Goal: Browse casually: Explore the website without a specific task or goal

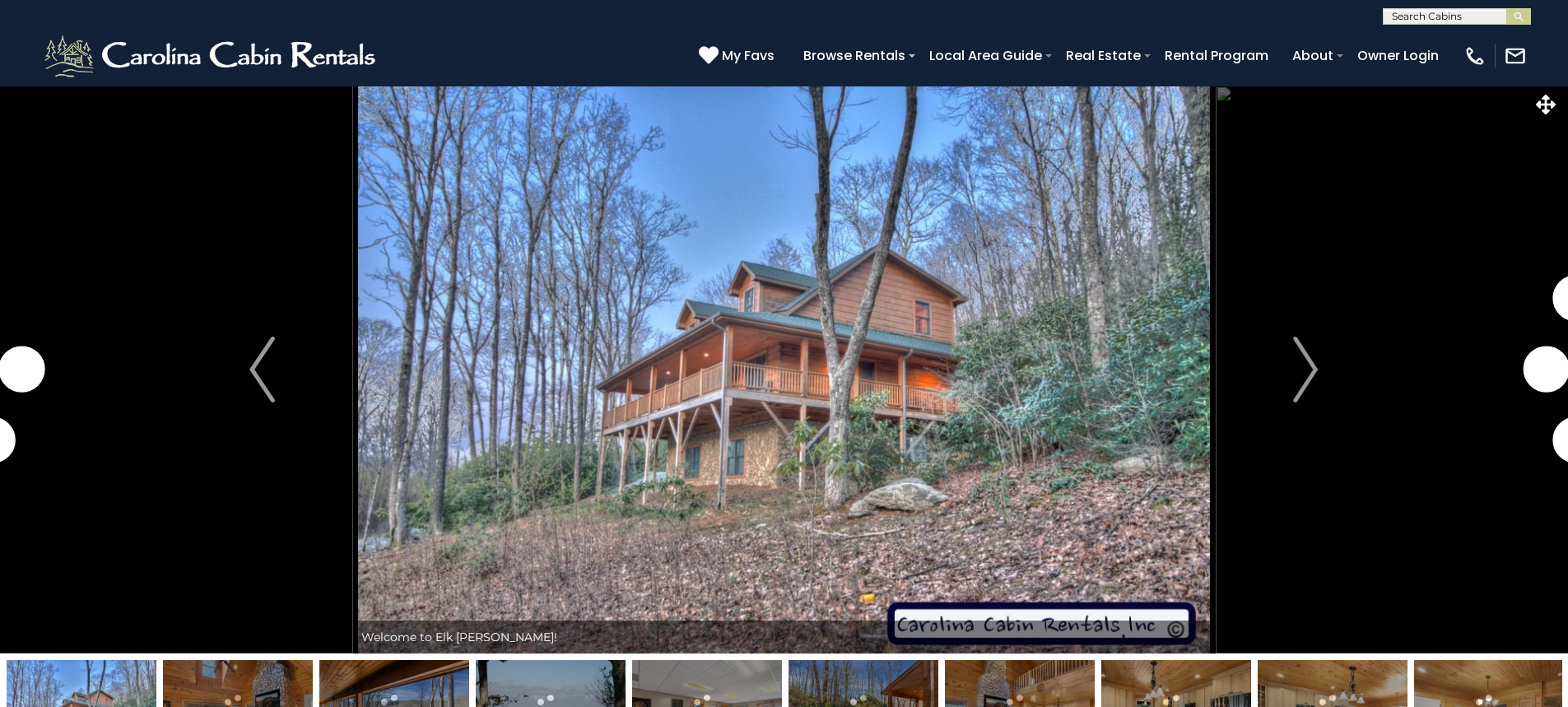
click at [1304, 360] on img "Next" at bounding box center [1306, 369] width 25 height 66
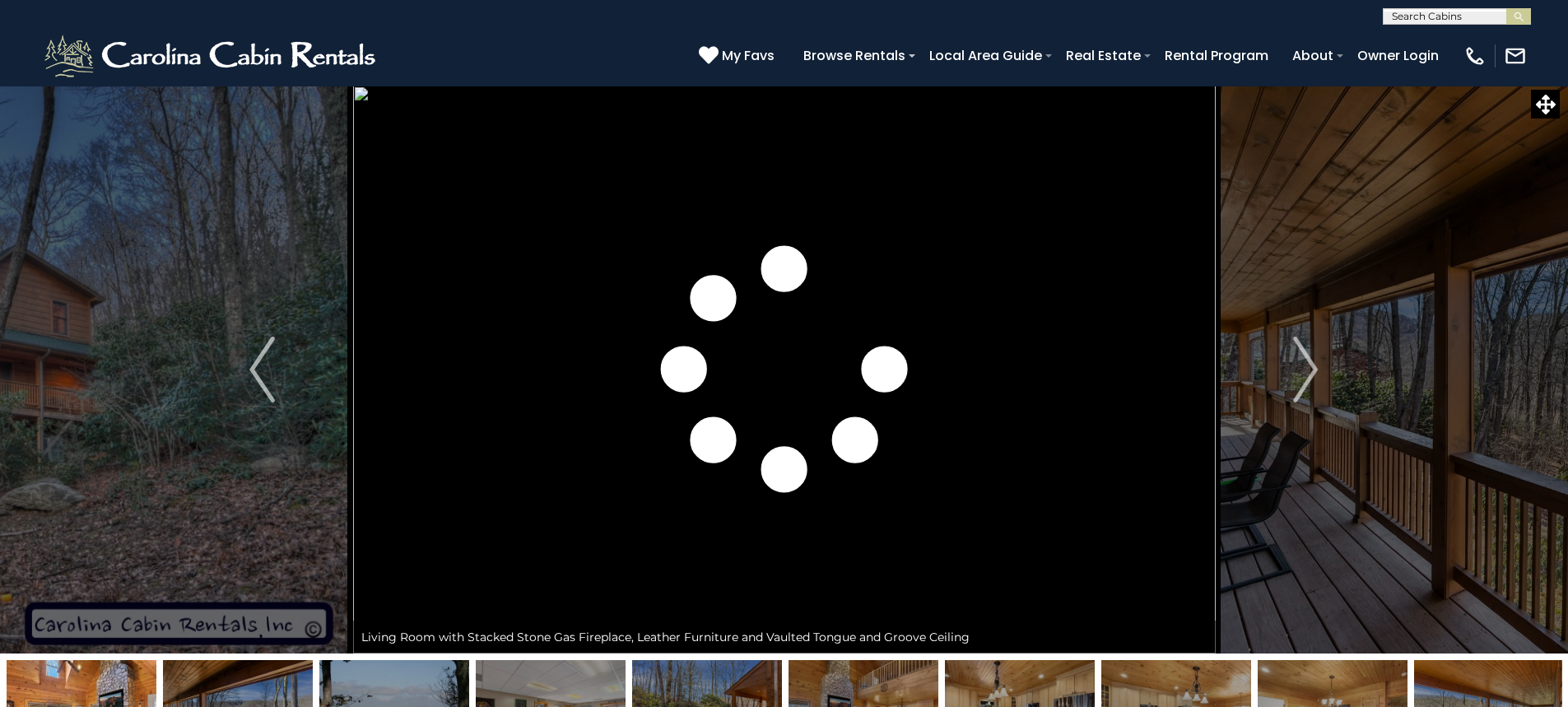
click at [1304, 360] on img "Next" at bounding box center [1306, 369] width 25 height 66
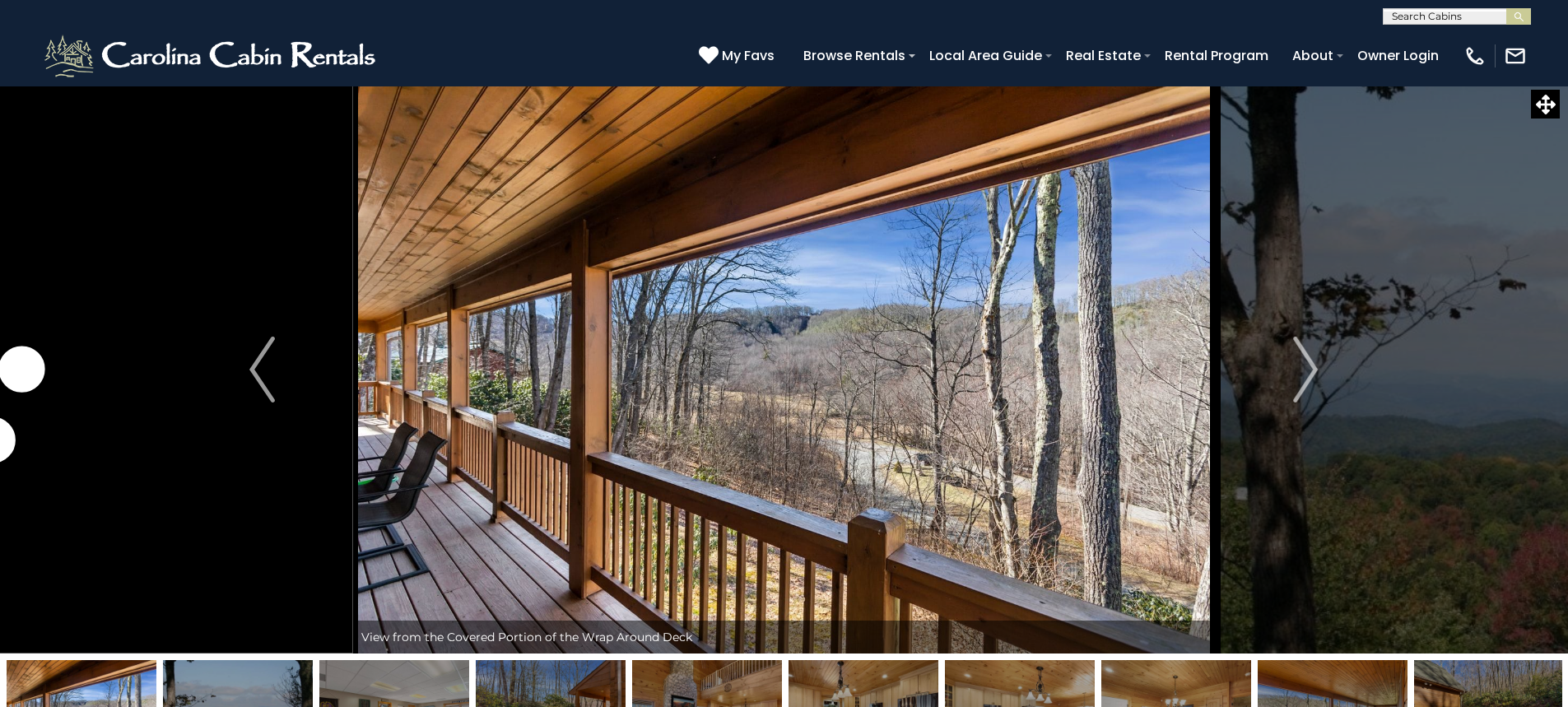
click at [1304, 360] on img "Next" at bounding box center [1306, 369] width 25 height 66
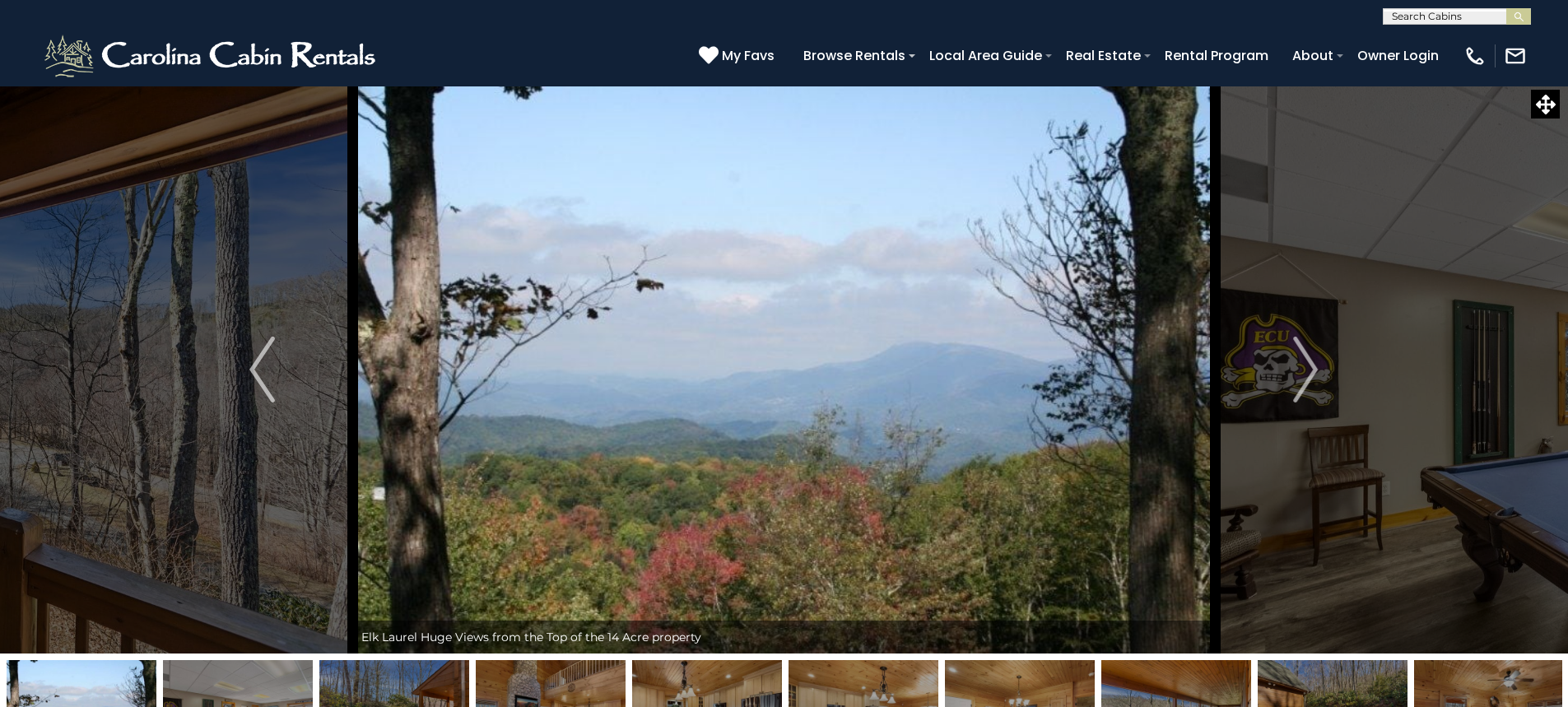
click at [1304, 360] on img "Next" at bounding box center [1306, 369] width 25 height 66
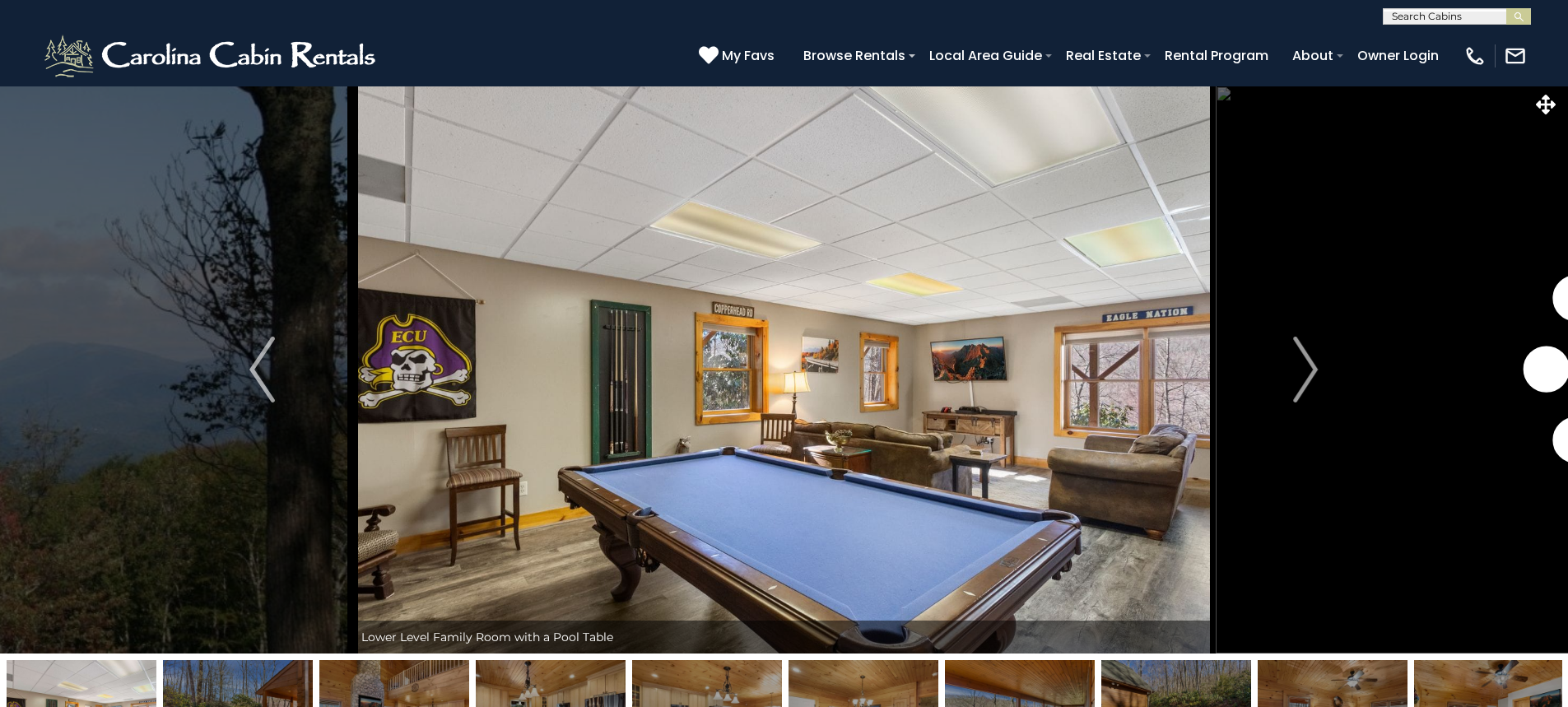
click at [1304, 360] on img "Next" at bounding box center [1306, 369] width 25 height 66
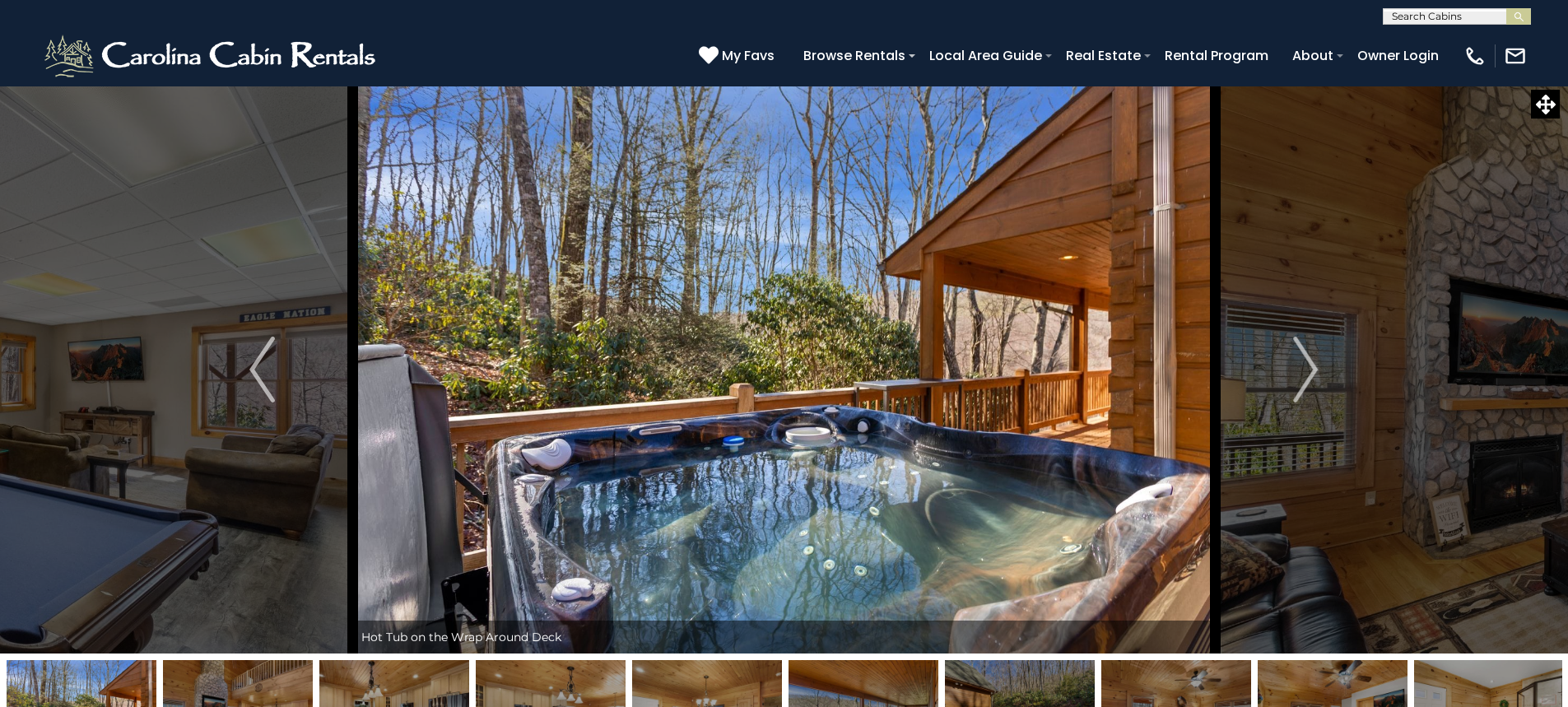
click at [1304, 360] on img "Next" at bounding box center [1306, 369] width 25 height 66
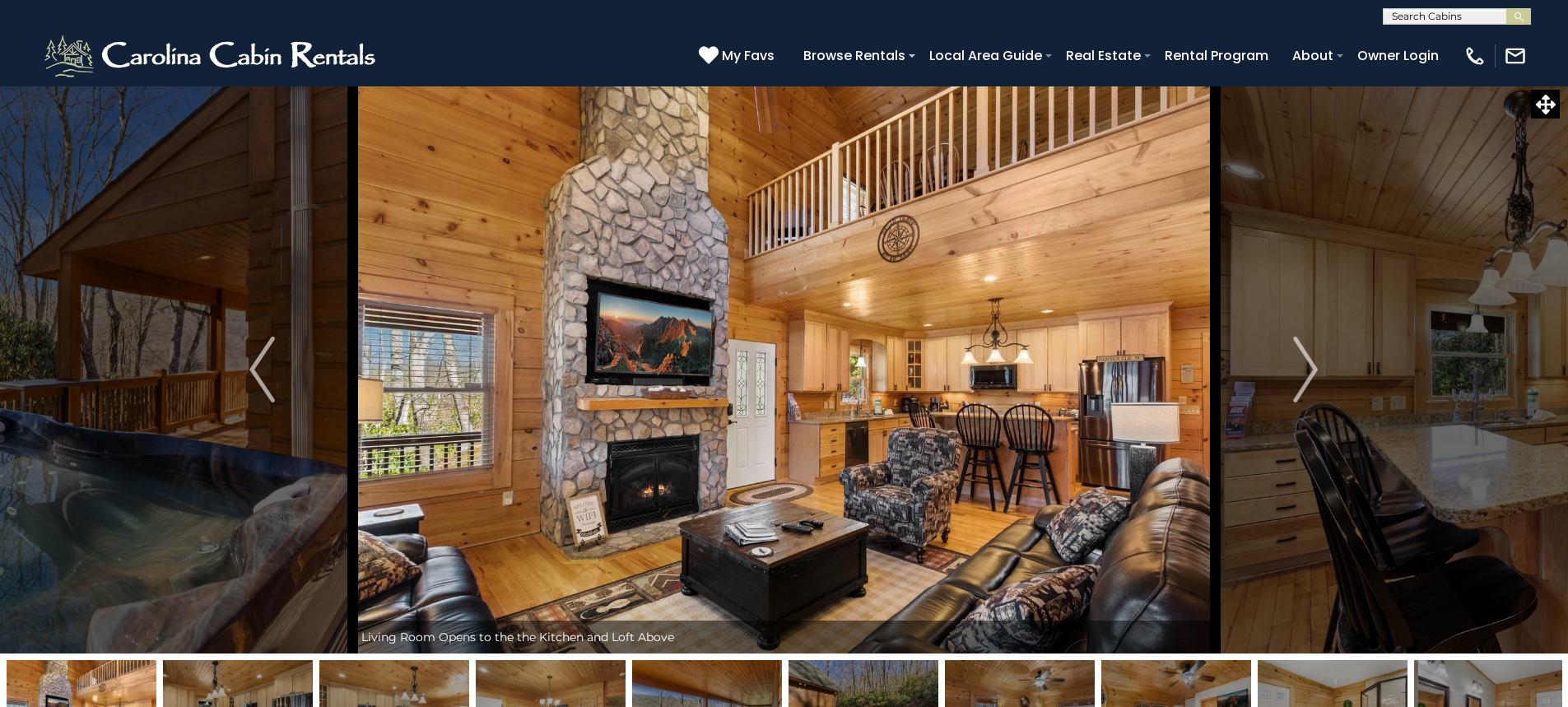
click at [1304, 360] on img "Next" at bounding box center [1306, 369] width 25 height 66
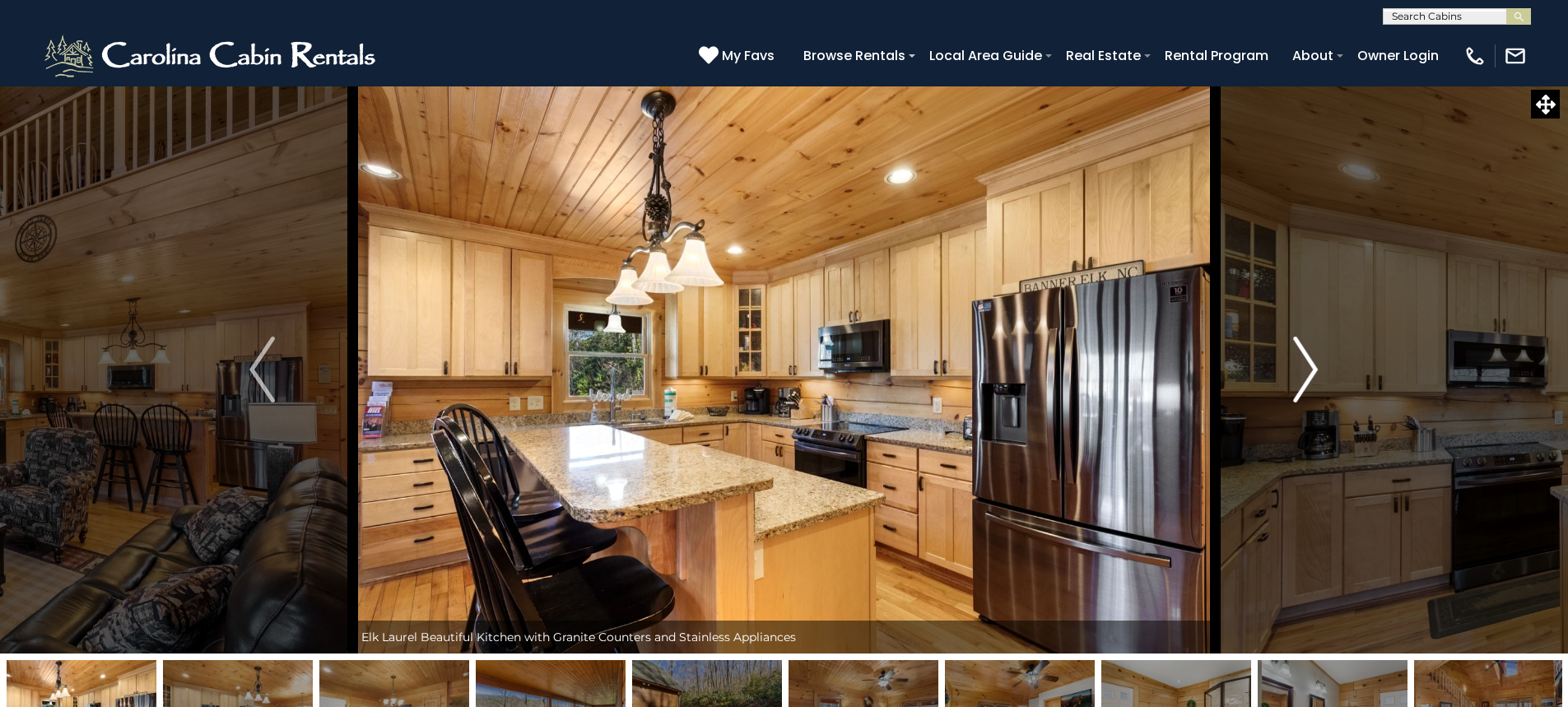
click at [1306, 372] on img "Next" at bounding box center [1306, 369] width 25 height 66
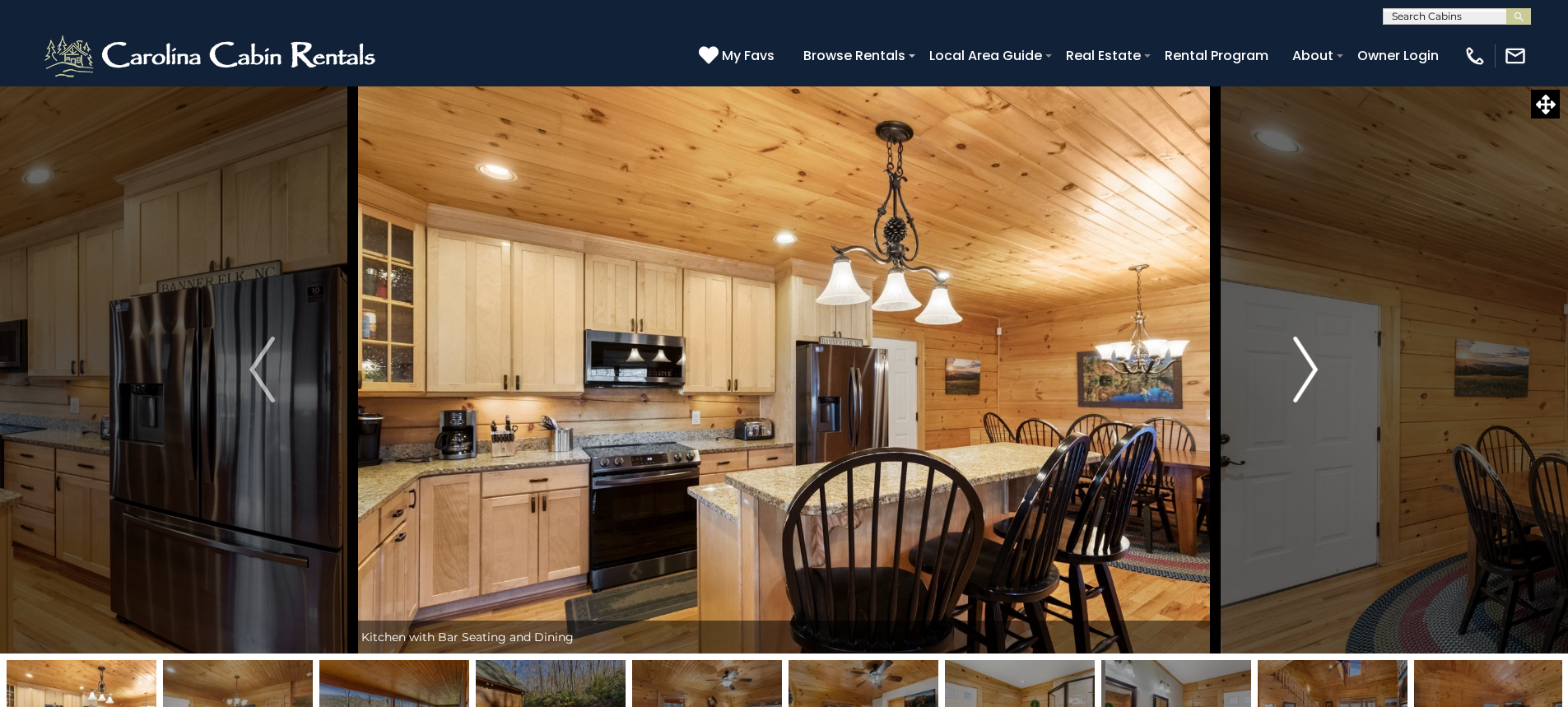
click at [1306, 372] on img "Next" at bounding box center [1306, 369] width 25 height 66
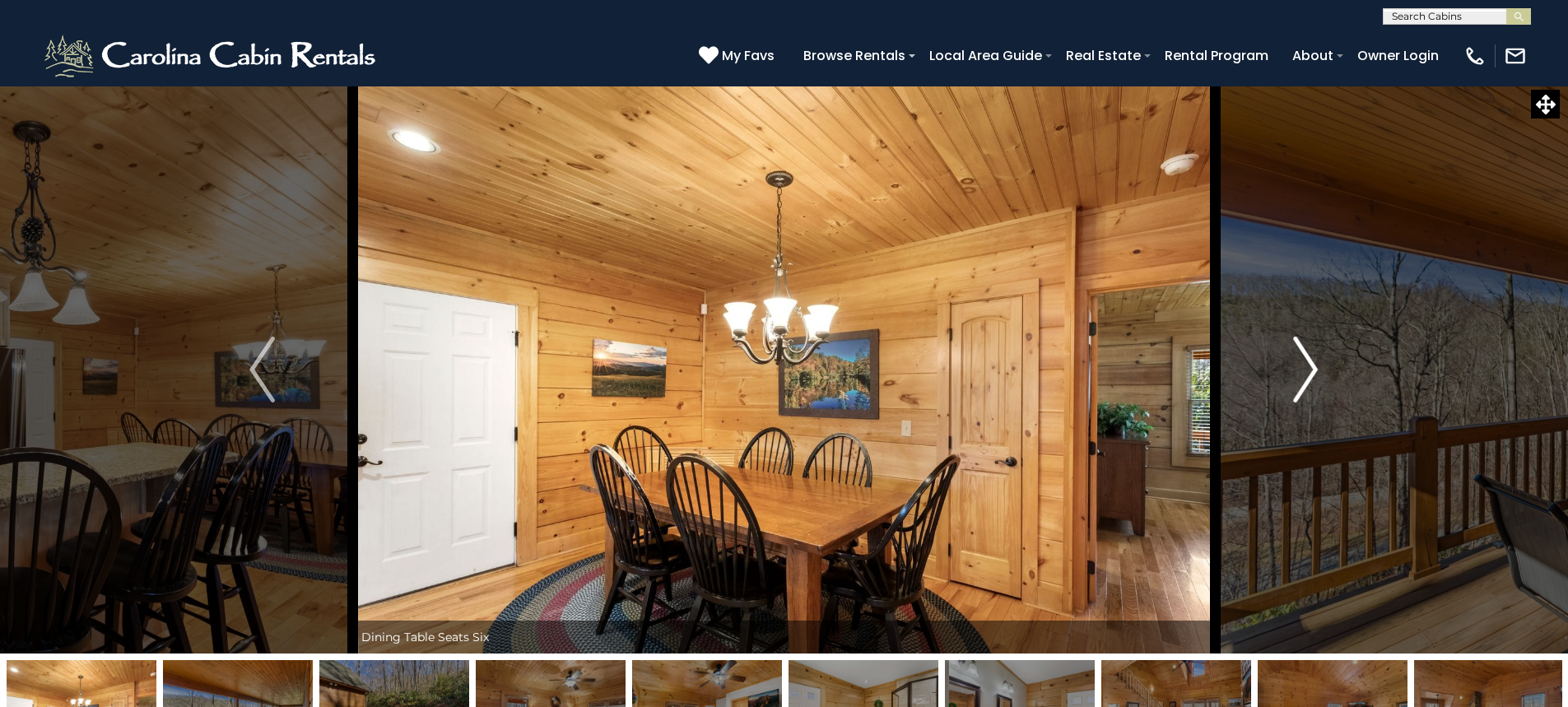
click at [1306, 372] on img "Next" at bounding box center [1306, 369] width 25 height 66
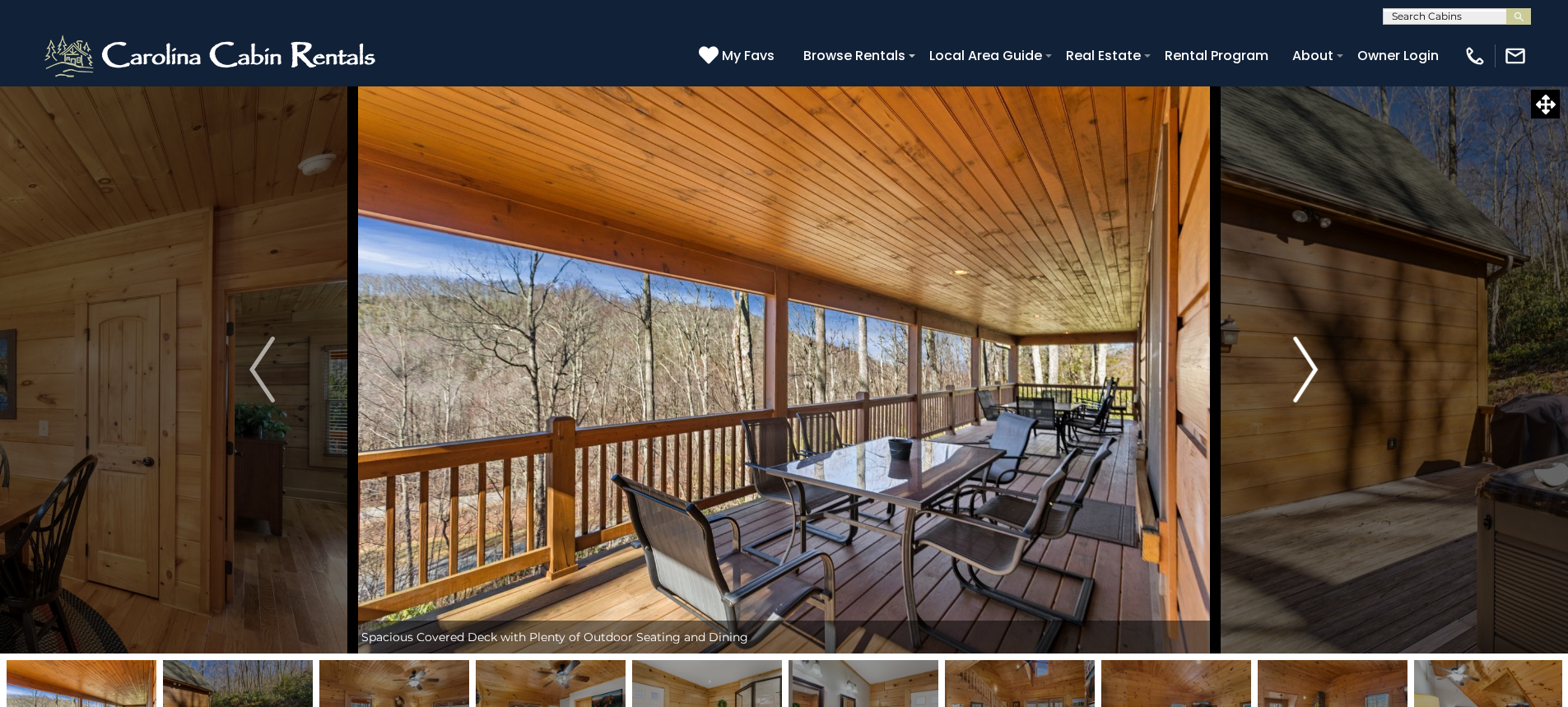
click at [1306, 372] on img "Next" at bounding box center [1306, 369] width 25 height 66
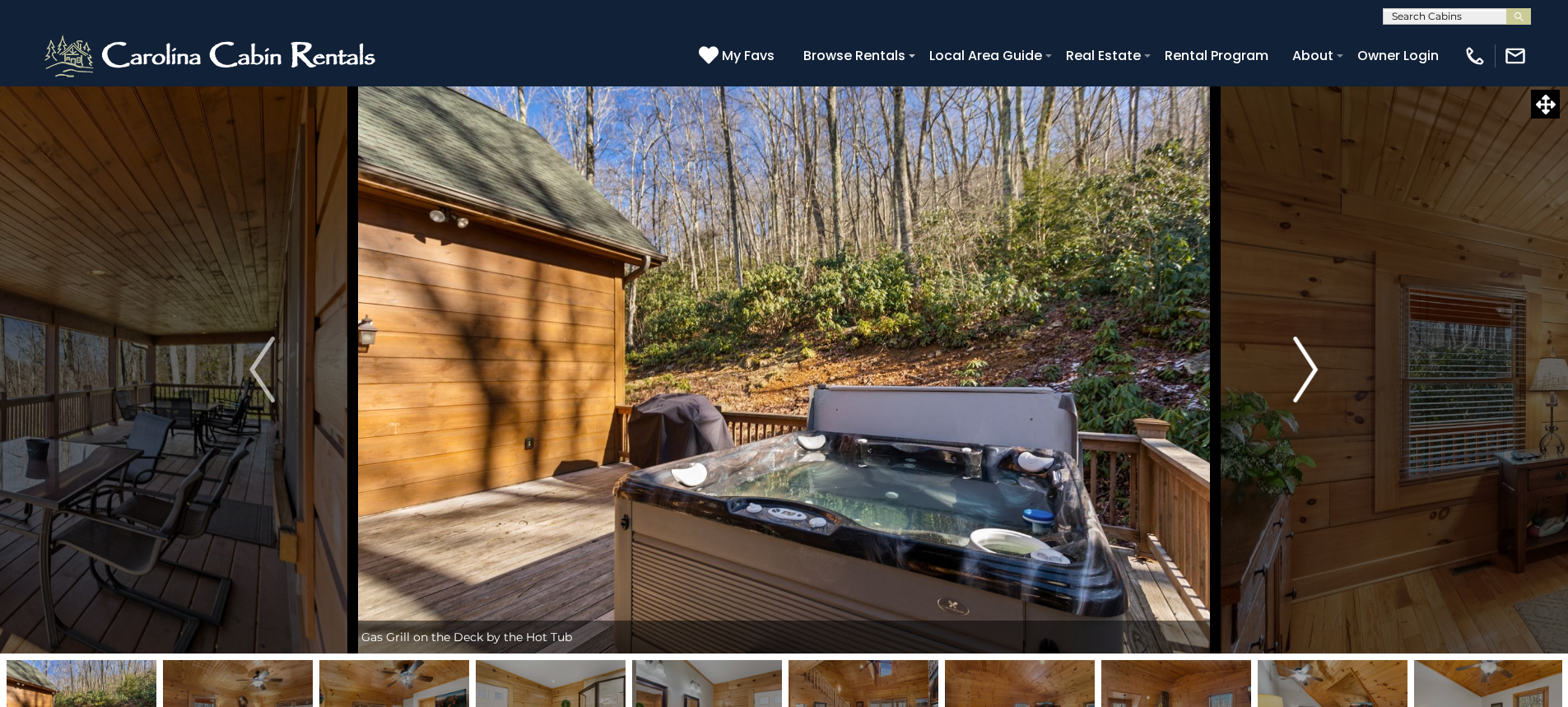
click at [1305, 363] on img "Next" at bounding box center [1306, 369] width 25 height 66
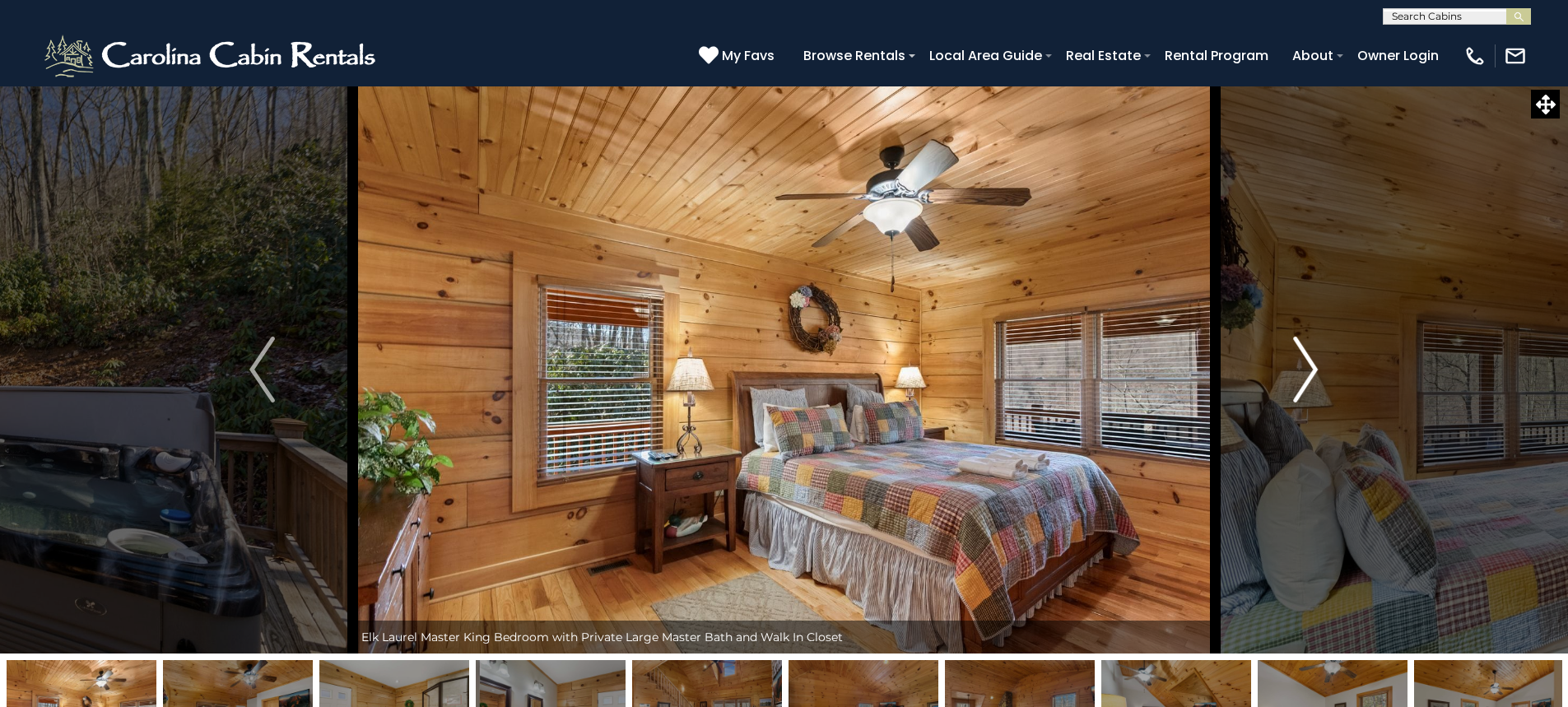
click at [1305, 363] on img "Next" at bounding box center [1306, 369] width 25 height 66
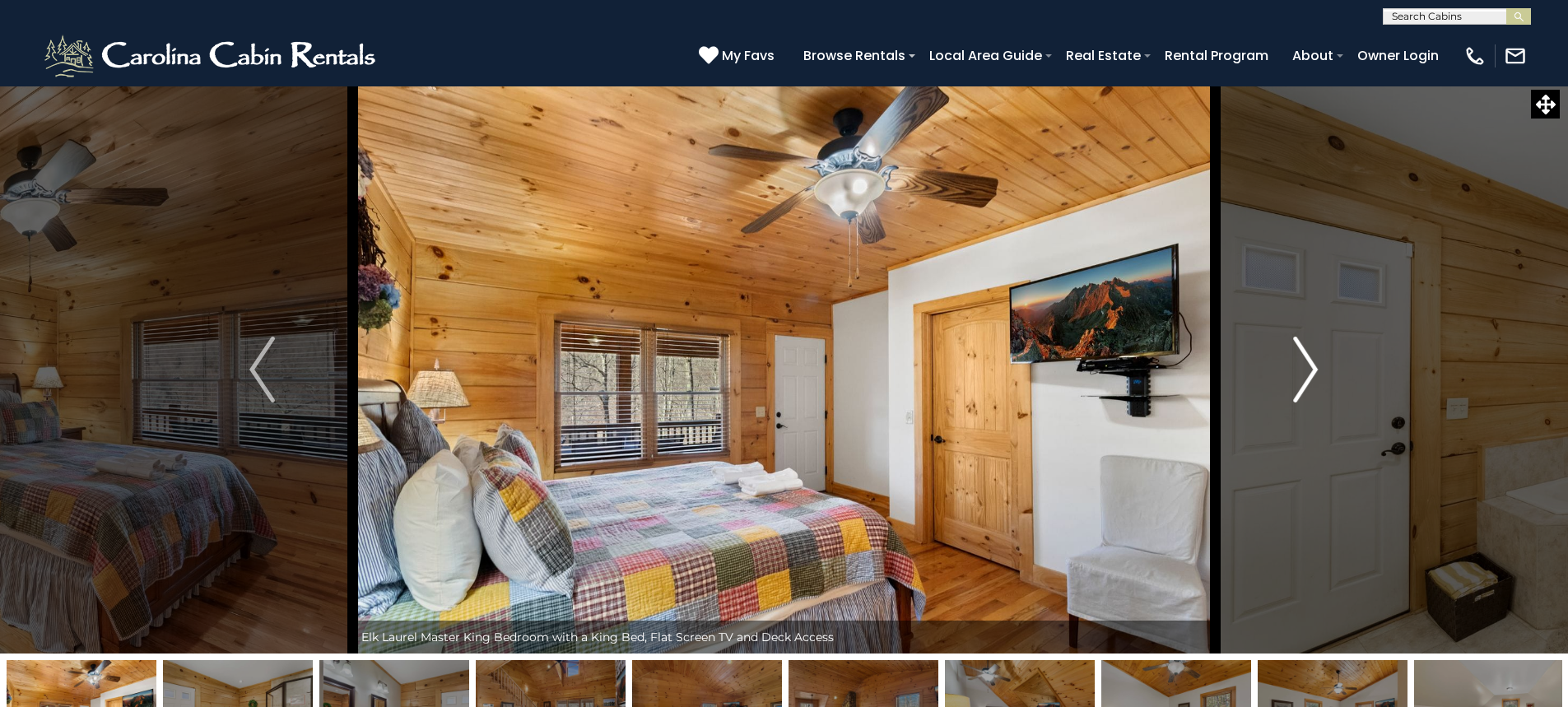
click at [1305, 363] on img "Next" at bounding box center [1306, 369] width 25 height 66
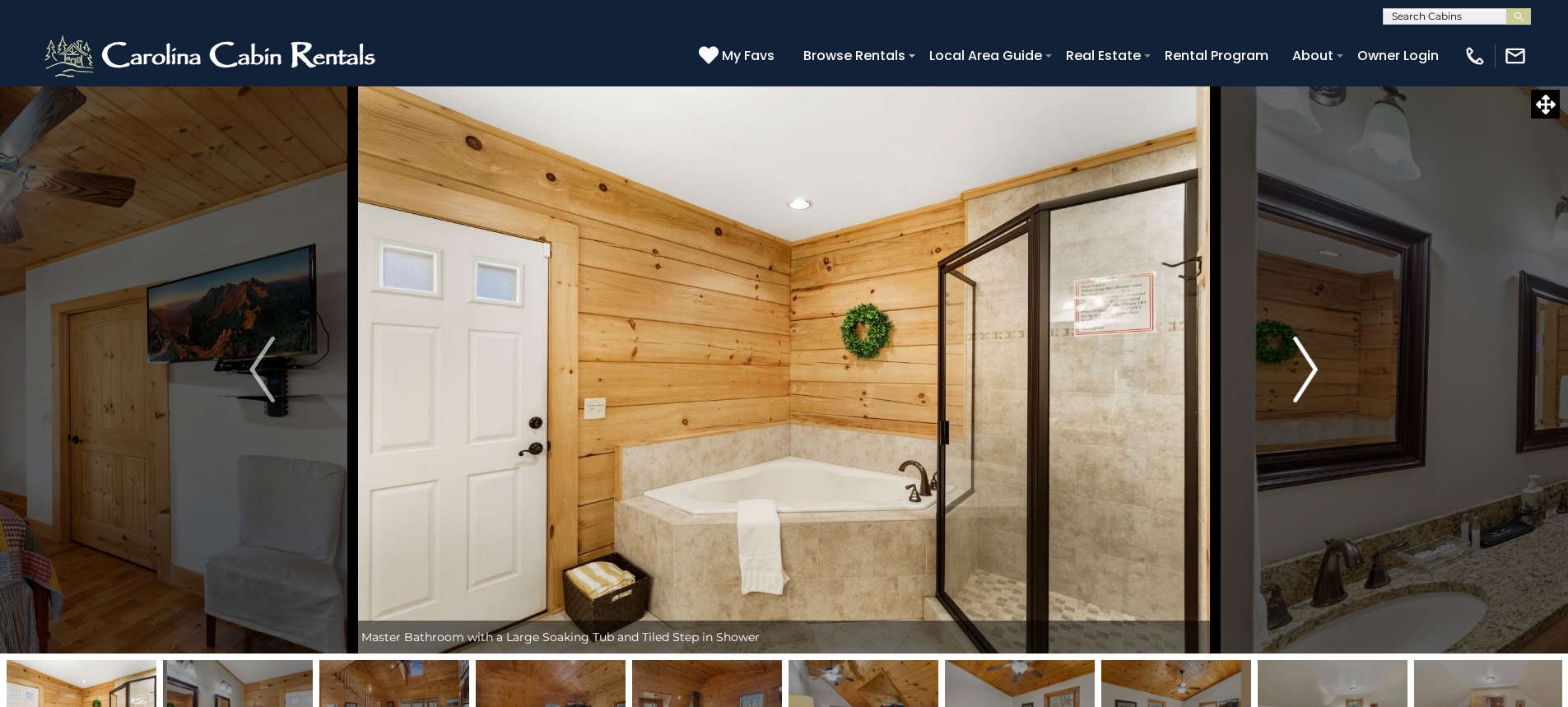
click at [1305, 363] on img "Next" at bounding box center [1306, 369] width 25 height 66
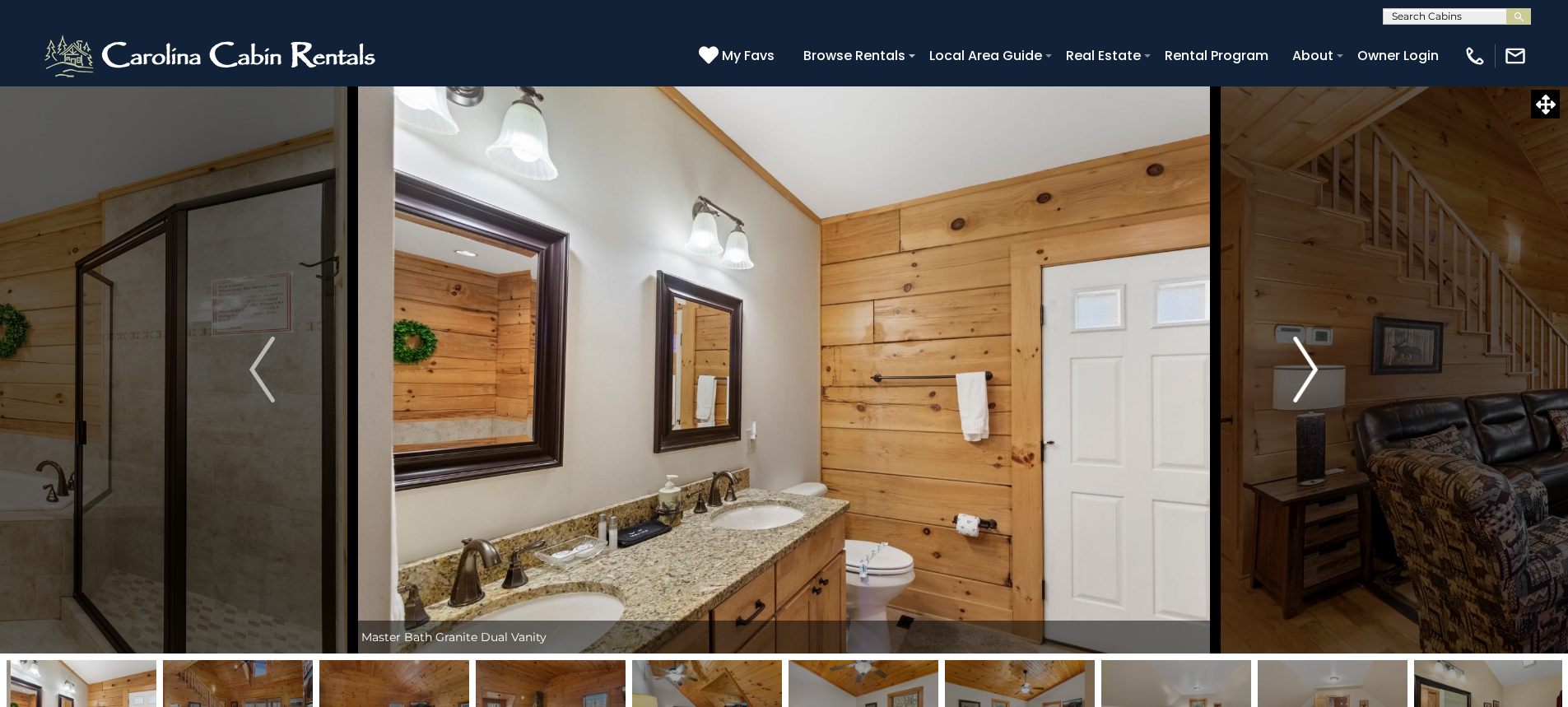
click at [1305, 363] on img "Next" at bounding box center [1306, 369] width 25 height 66
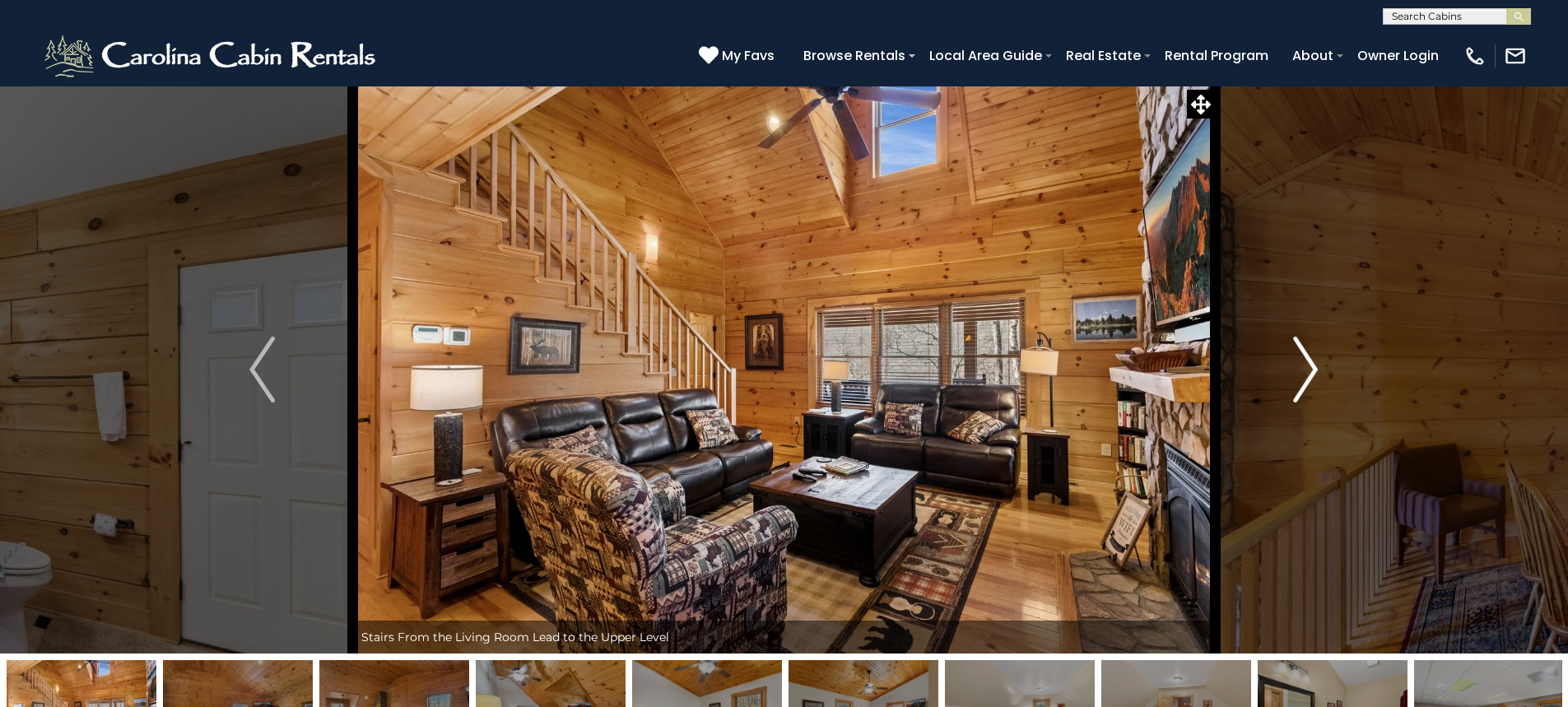
click at [1313, 365] on img "Next" at bounding box center [1306, 369] width 25 height 66
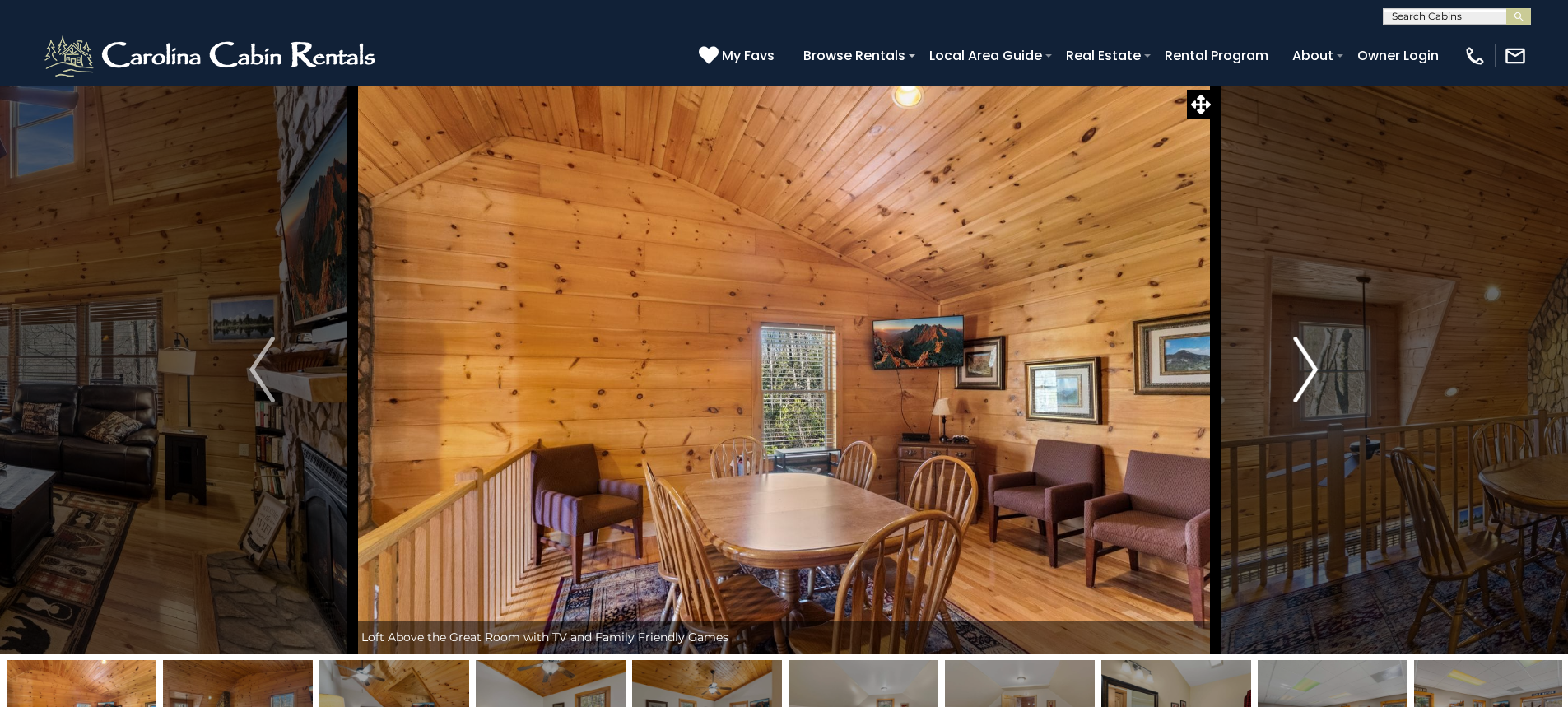
click at [1313, 364] on img "Next" at bounding box center [1306, 369] width 25 height 66
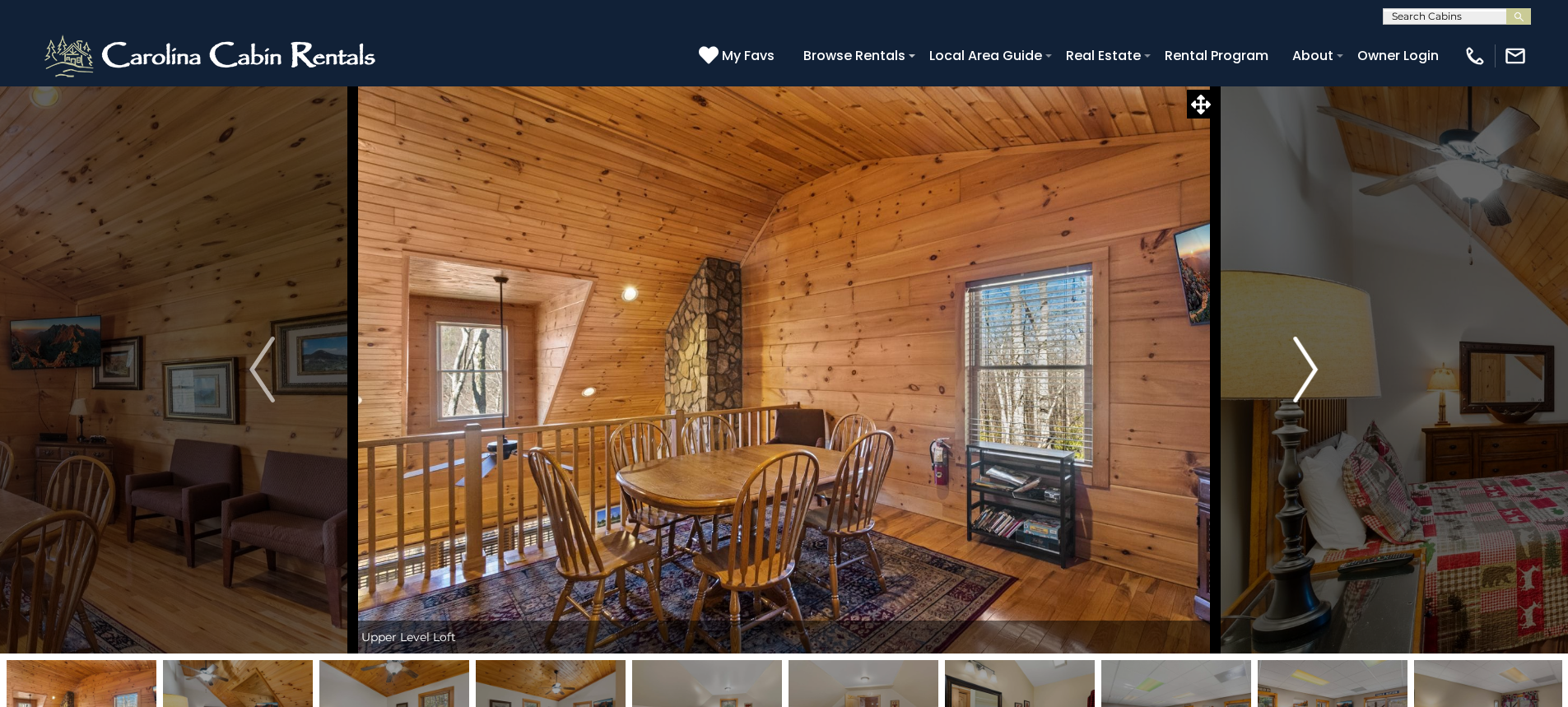
click at [1313, 364] on img "Next" at bounding box center [1306, 369] width 25 height 66
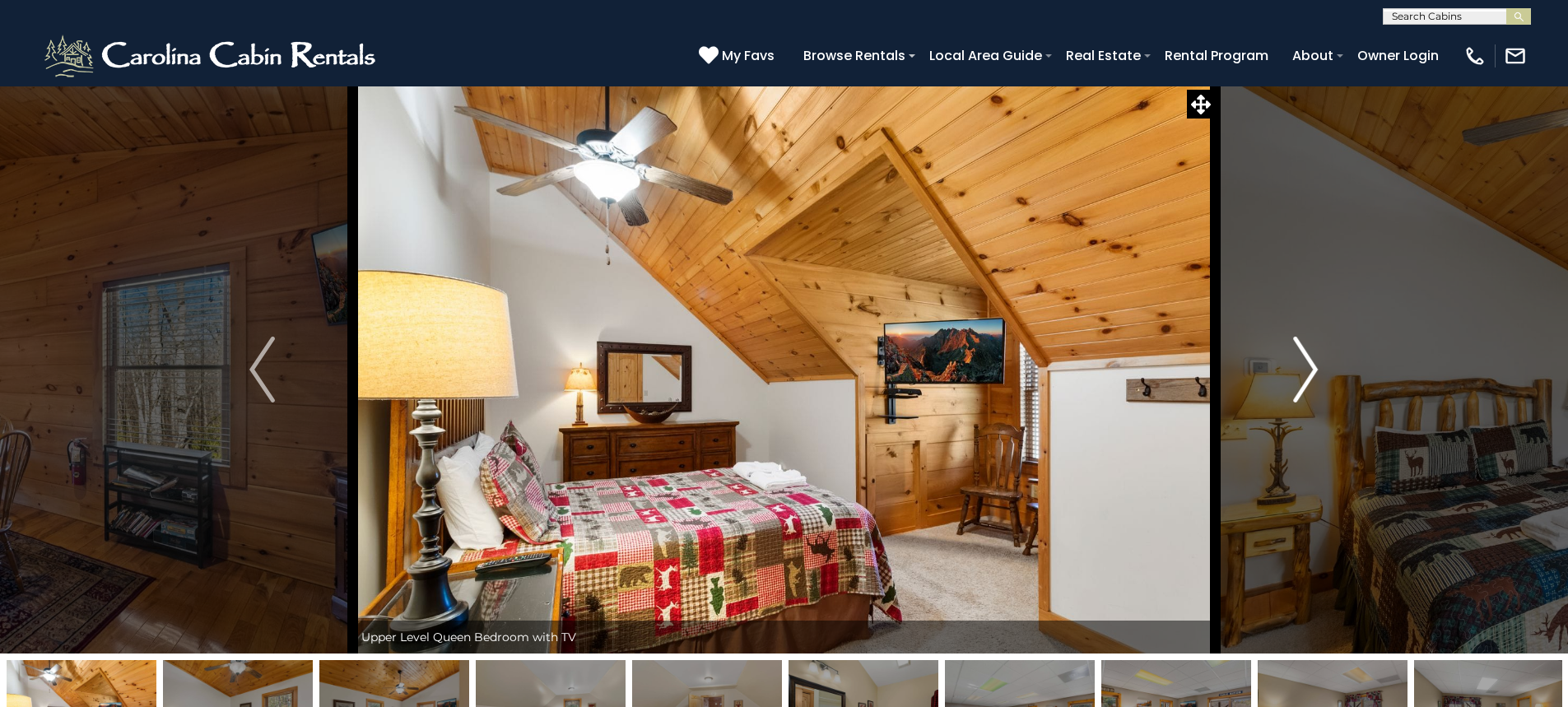
click at [1313, 364] on img "Next" at bounding box center [1306, 369] width 25 height 66
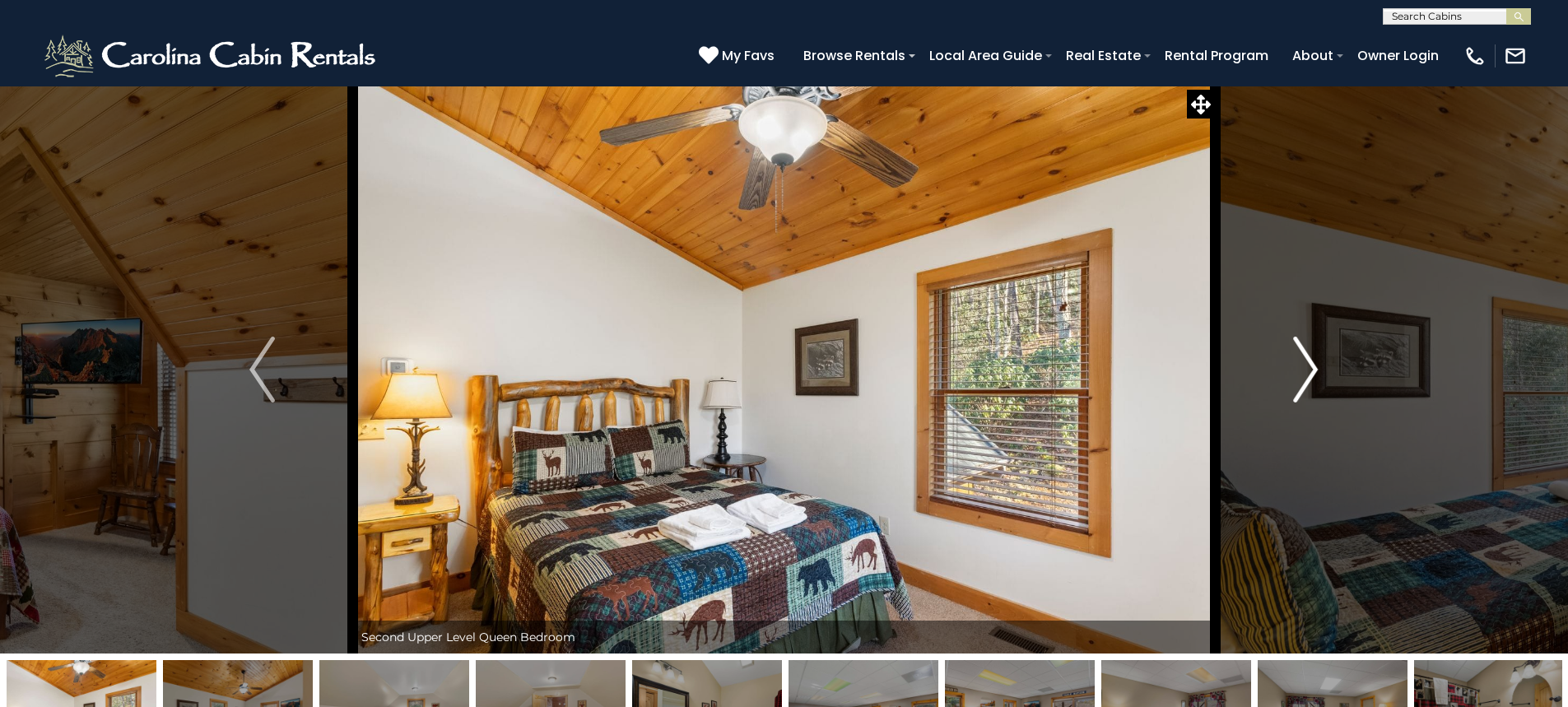
click at [1313, 364] on img "Next" at bounding box center [1306, 369] width 25 height 66
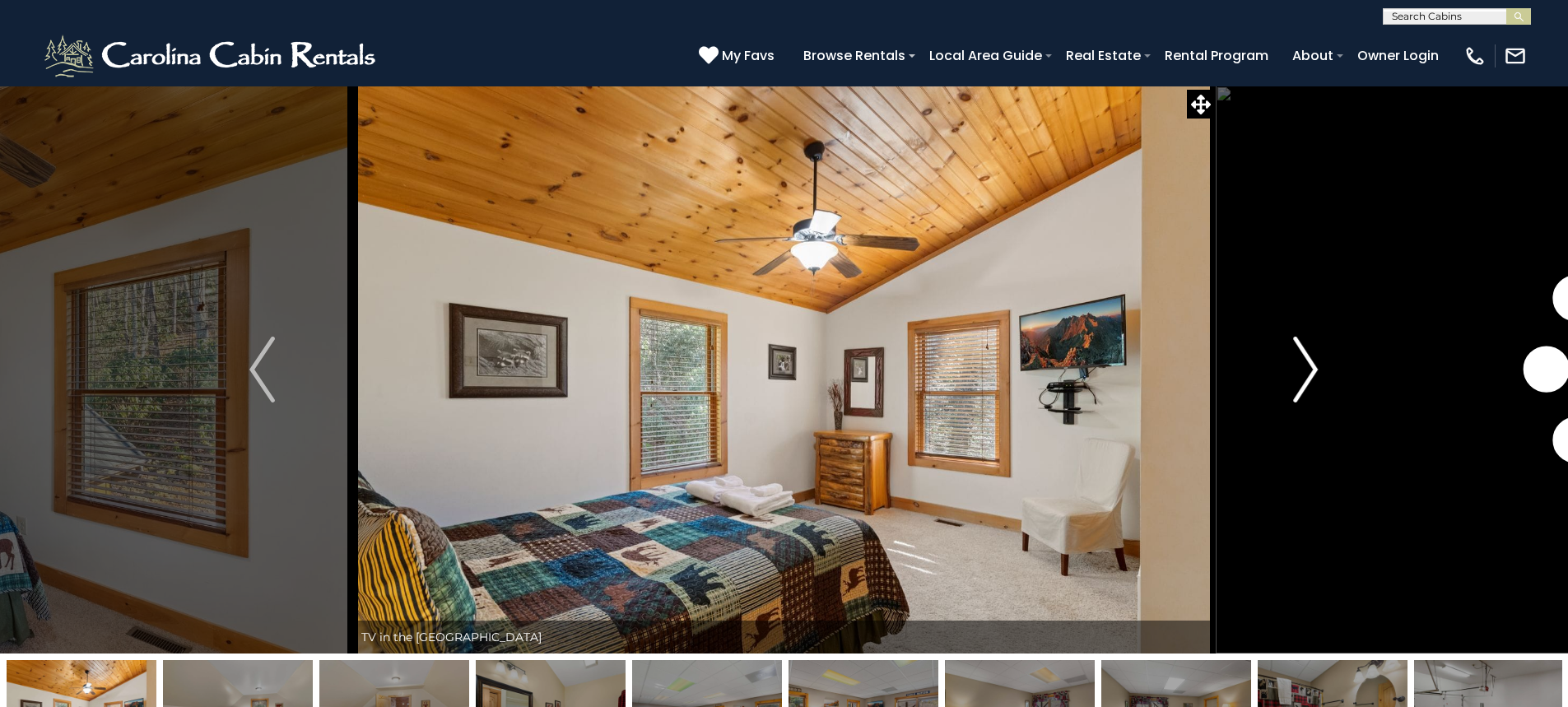
click at [1312, 361] on img "Next" at bounding box center [1306, 369] width 25 height 66
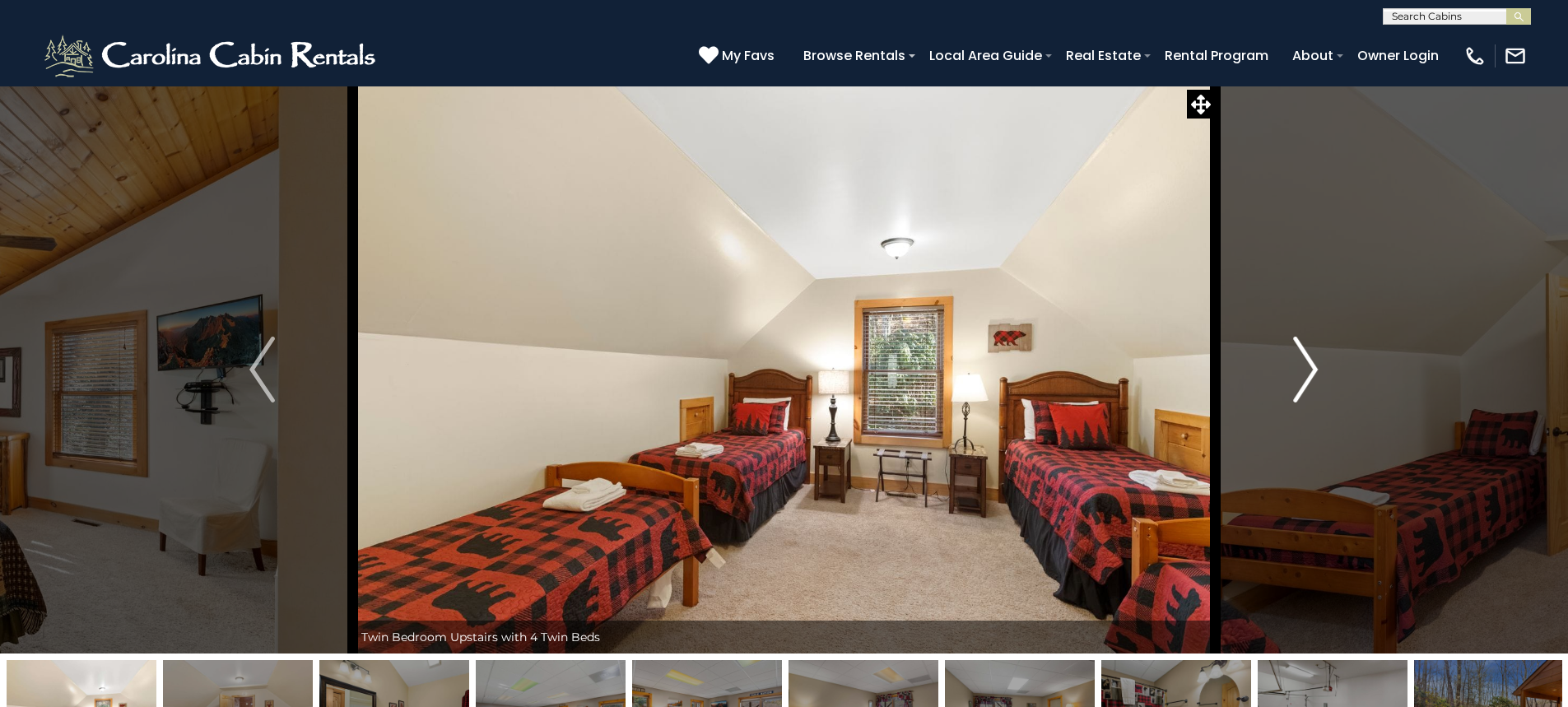
click at [1312, 361] on img "Next" at bounding box center [1306, 369] width 25 height 66
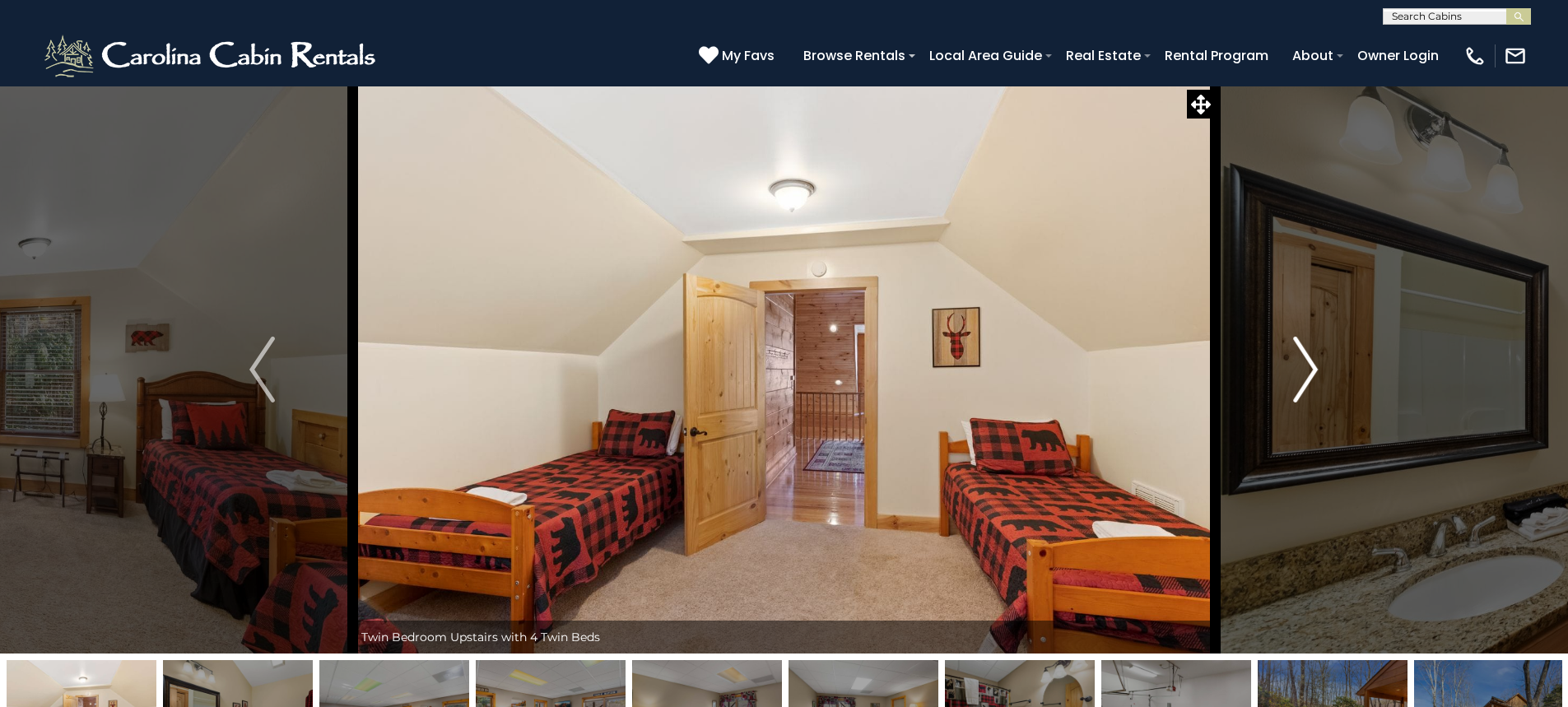
click at [1312, 361] on img "Next" at bounding box center [1306, 369] width 25 height 66
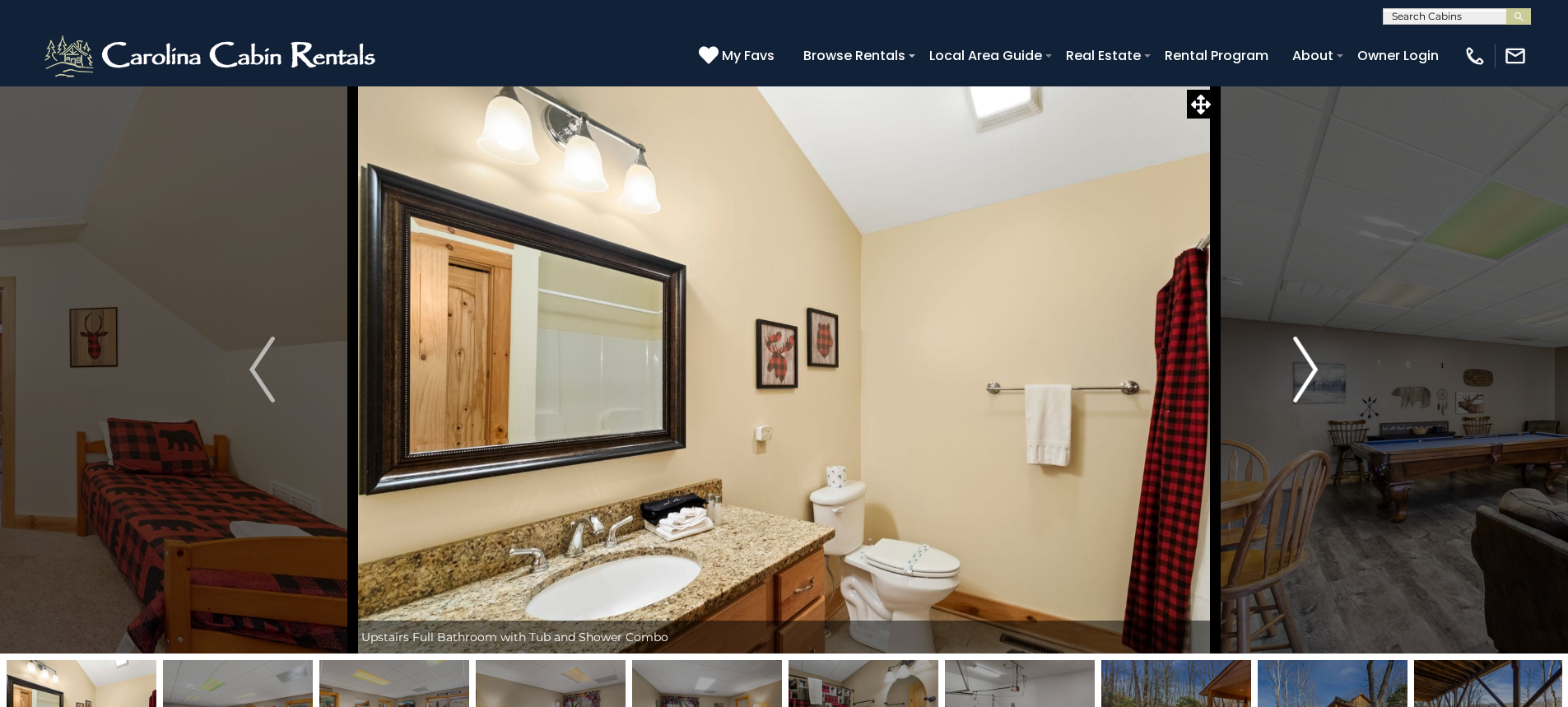
click at [1312, 361] on img "Next" at bounding box center [1306, 369] width 25 height 66
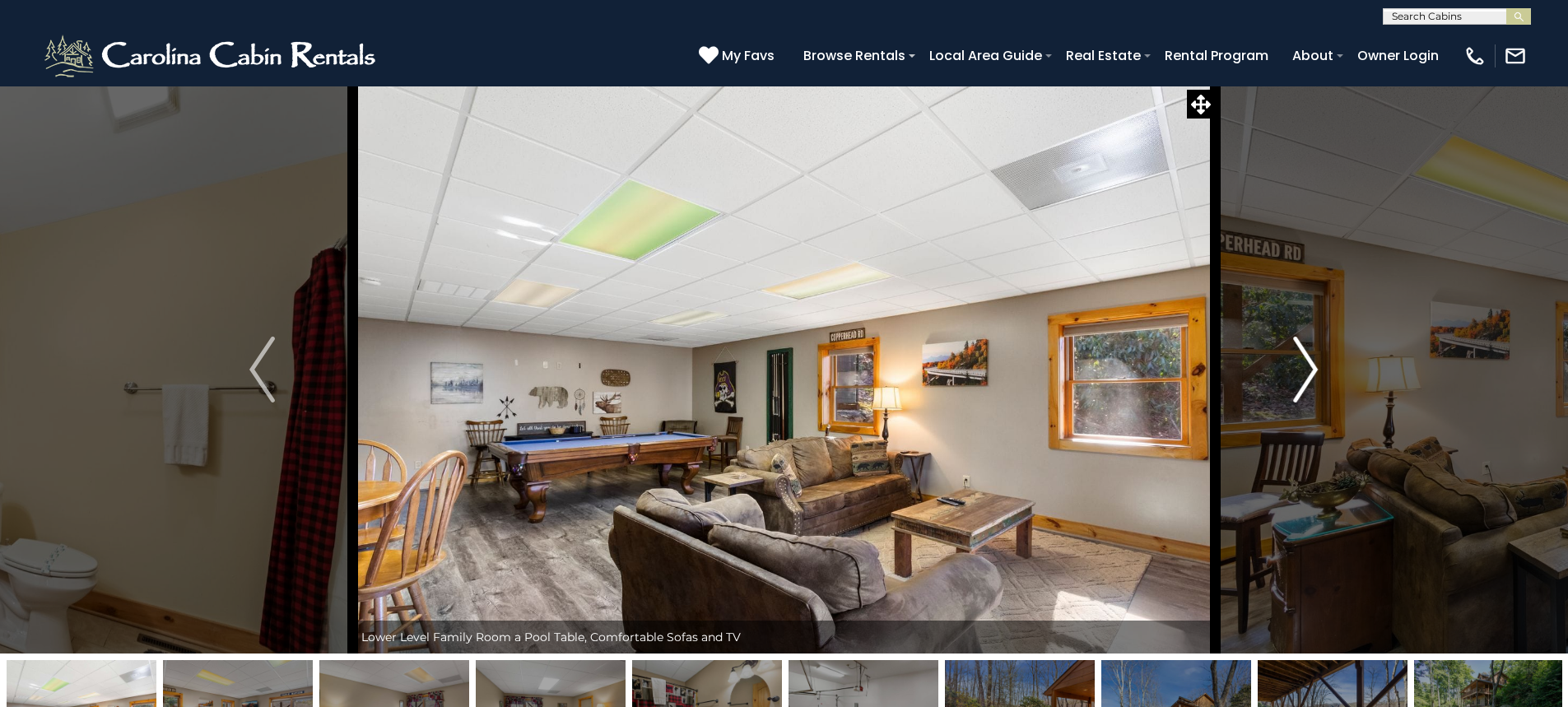
click at [1312, 361] on img "Next" at bounding box center [1306, 369] width 25 height 66
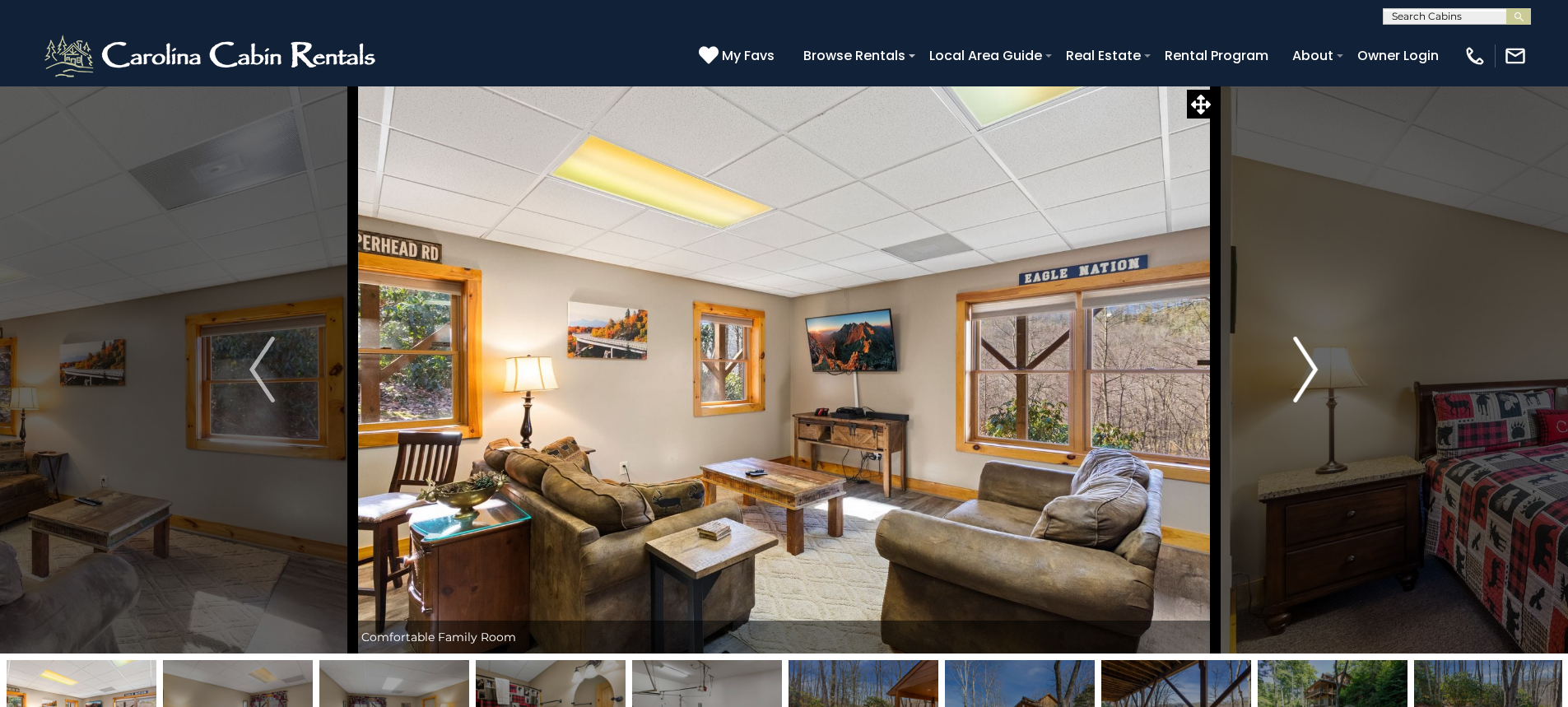
click at [1312, 361] on img "Next" at bounding box center [1306, 369] width 25 height 66
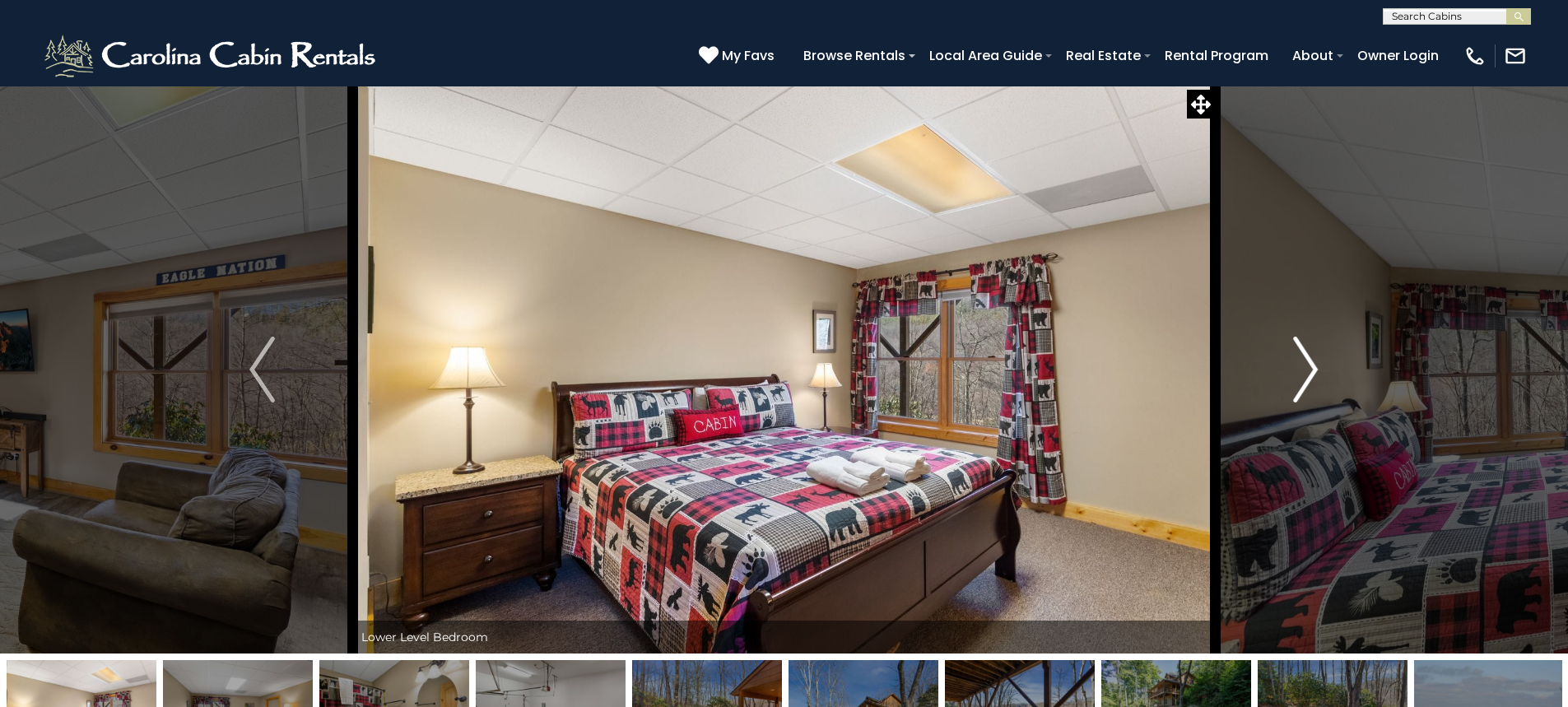
click at [1301, 374] on img "Next" at bounding box center [1306, 369] width 25 height 66
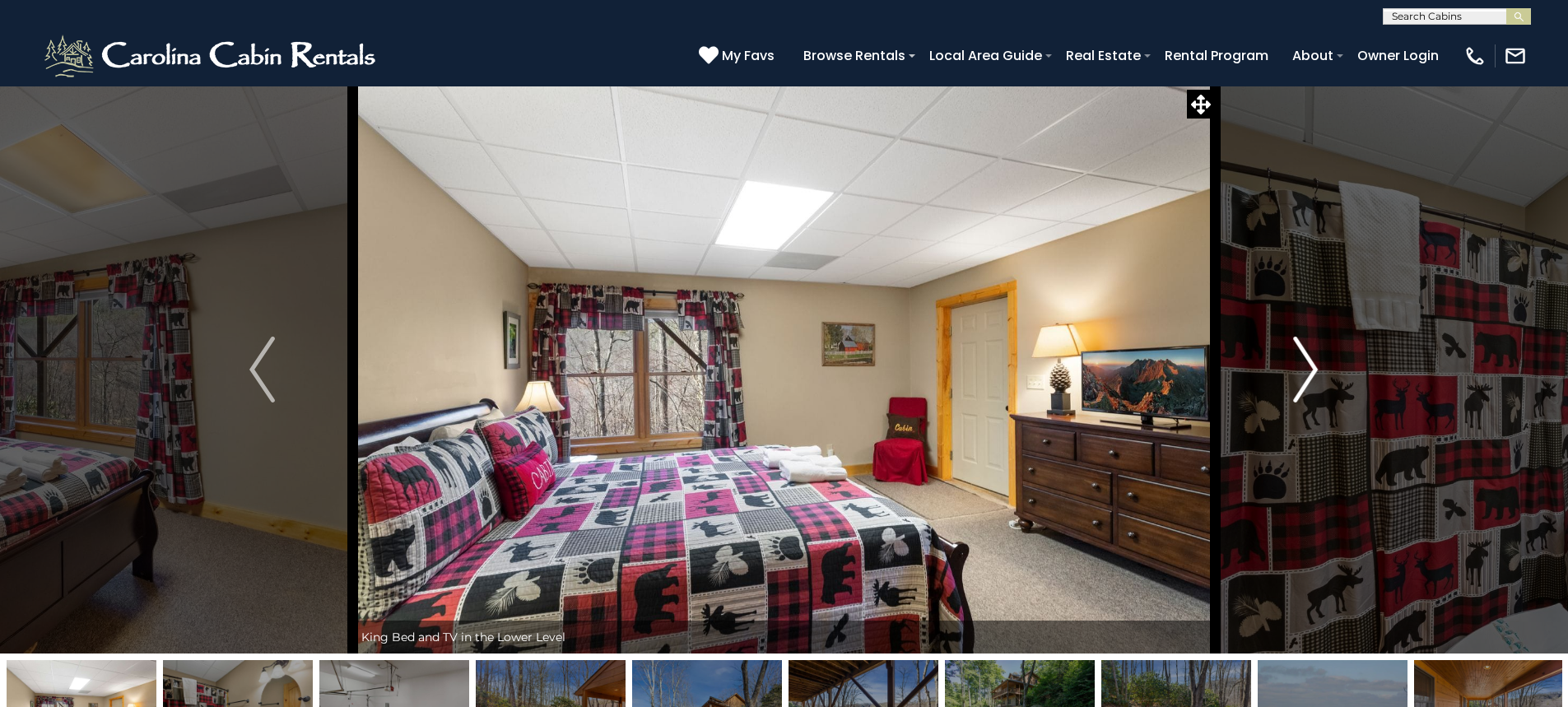
click at [1301, 374] on img "Next" at bounding box center [1306, 369] width 25 height 66
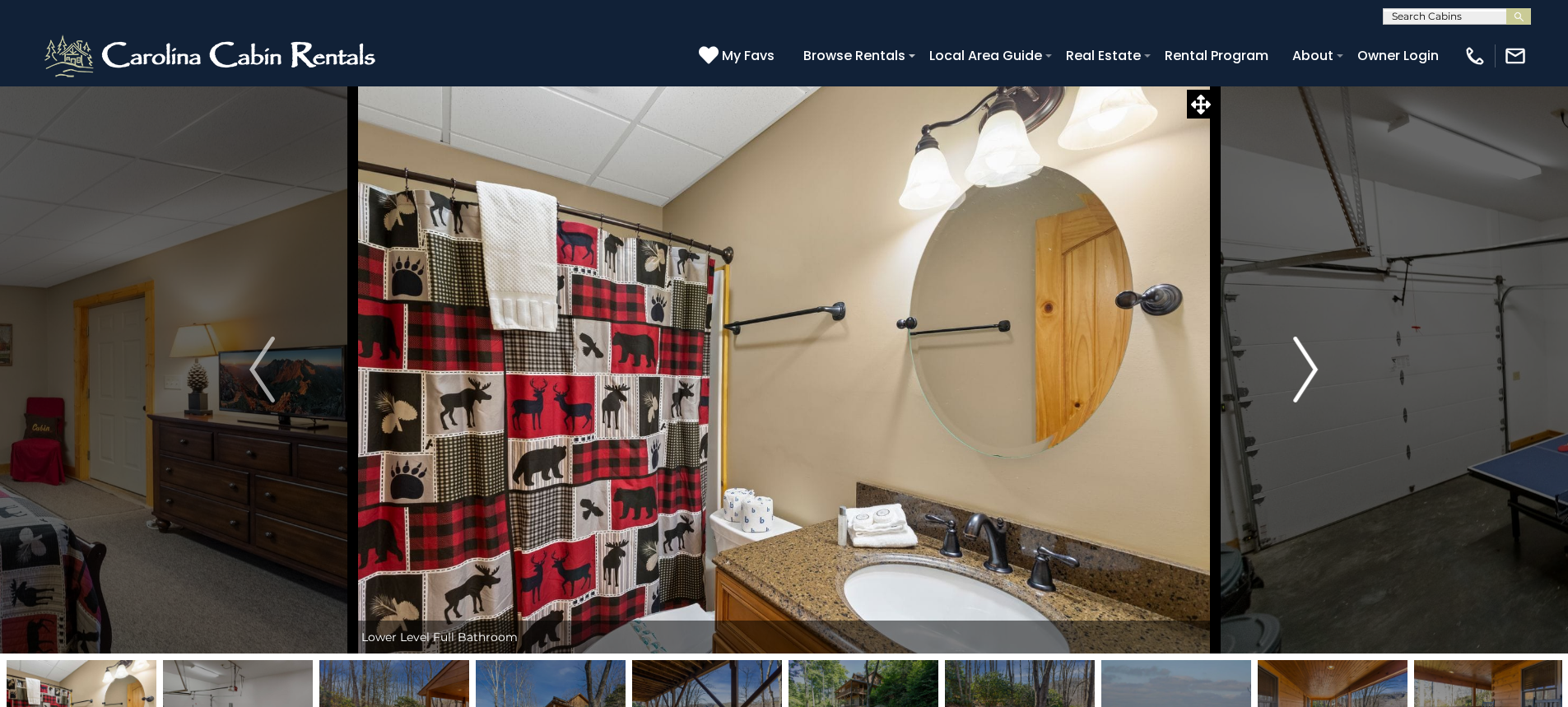
click at [1310, 364] on img "Next" at bounding box center [1306, 369] width 25 height 66
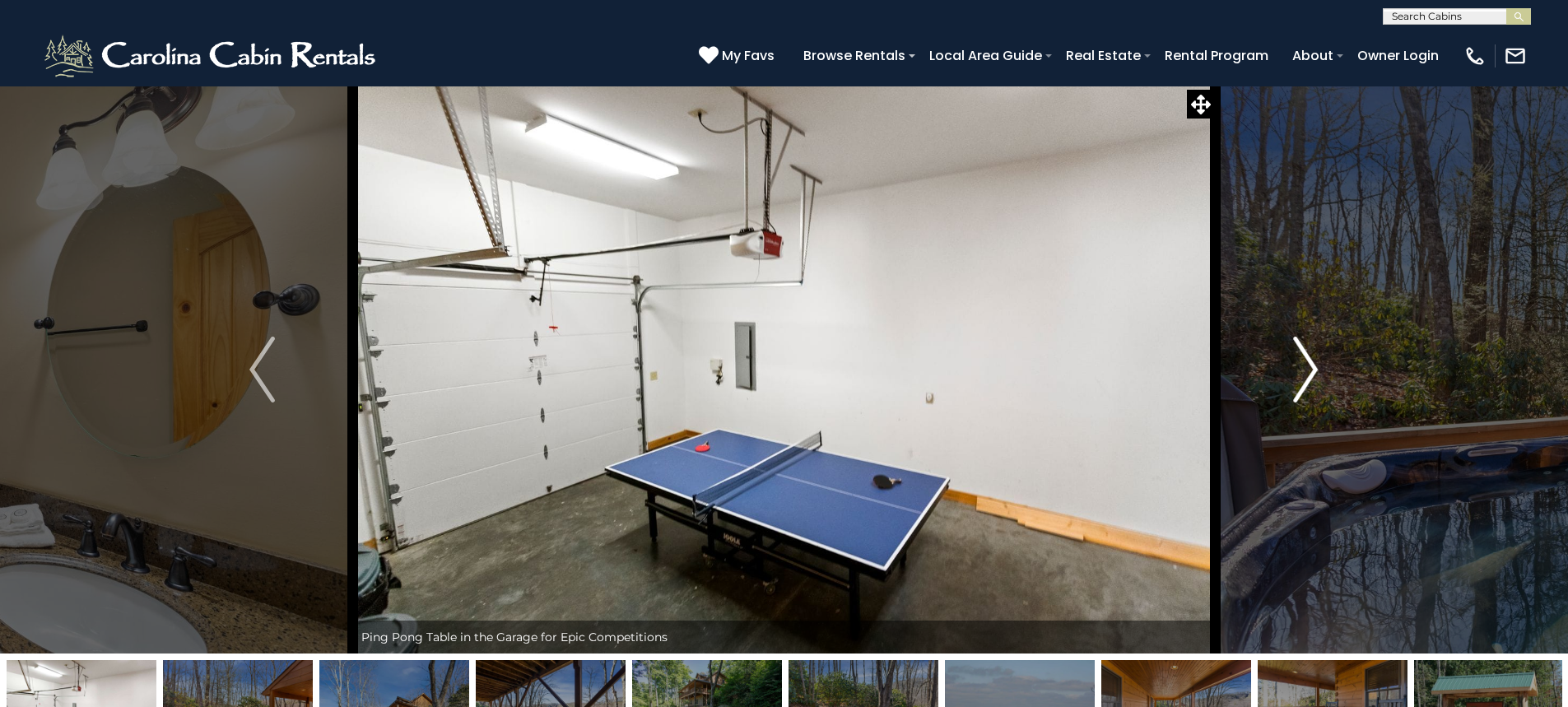
click at [1310, 364] on img "Next" at bounding box center [1306, 369] width 25 height 66
